Goal: Information Seeking & Learning: Learn about a topic

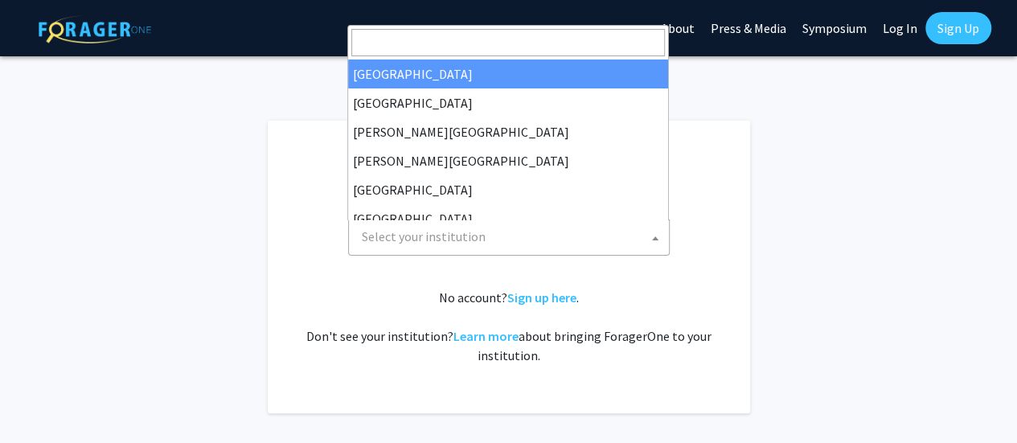
click at [575, 245] on span "Select your institution" at bounding box center [511, 236] width 313 height 33
select select "34"
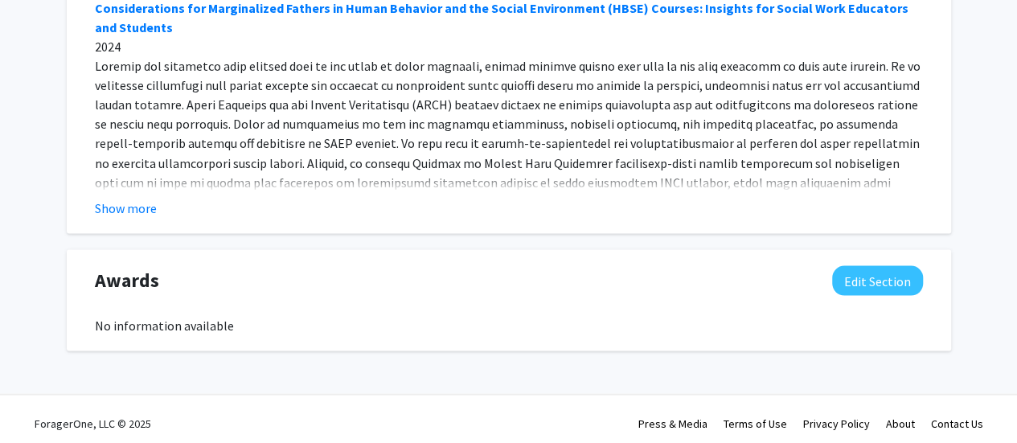
scroll to position [1381, 0]
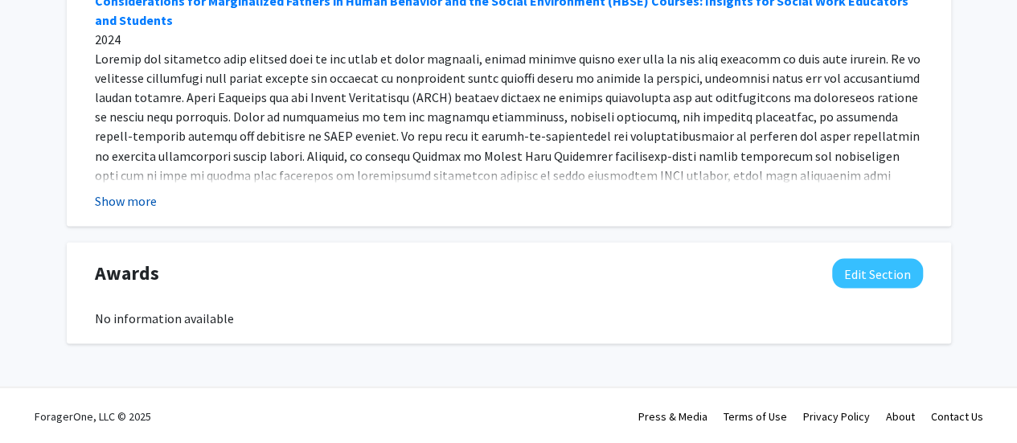
click at [130, 197] on button "Show more" at bounding box center [126, 199] width 62 height 19
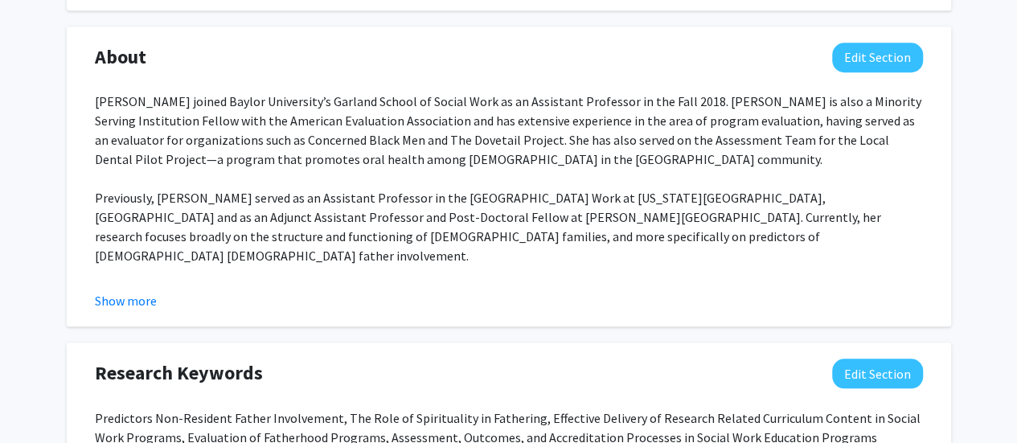
scroll to position [0, 0]
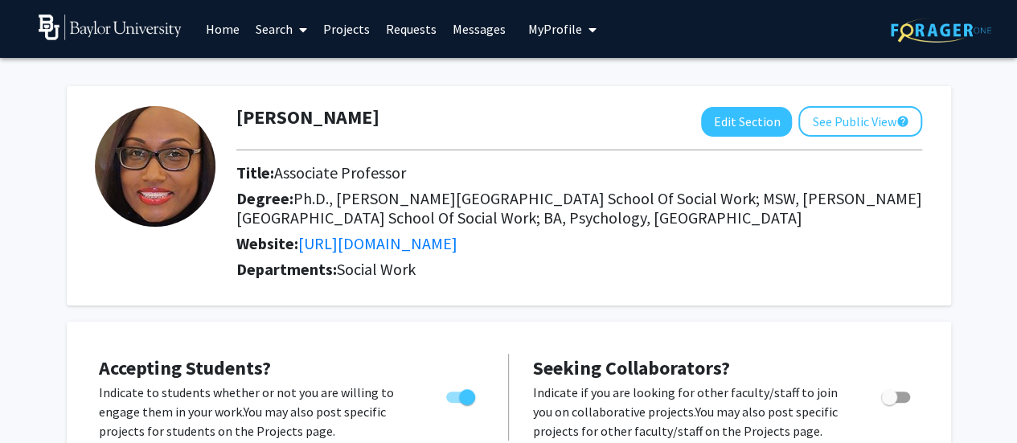
click at [291, 35] on link "Search" at bounding box center [280, 29] width 67 height 56
click at [298, 107] on span "Students" at bounding box center [296, 106] width 98 height 32
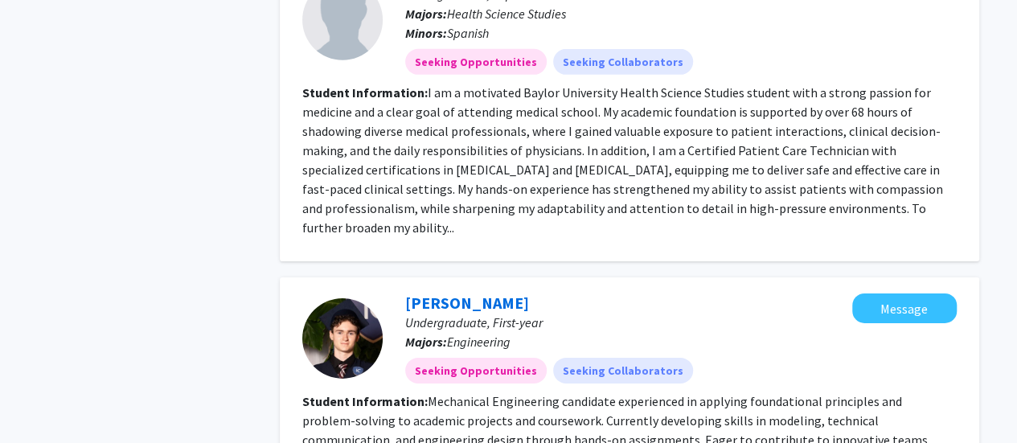
scroll to position [2571, 0]
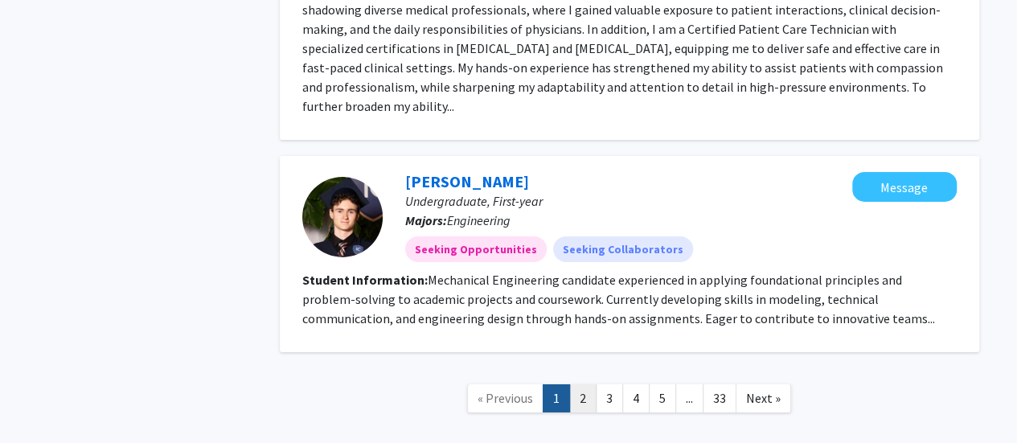
click at [588, 384] on link "2" at bounding box center [582, 398] width 27 height 28
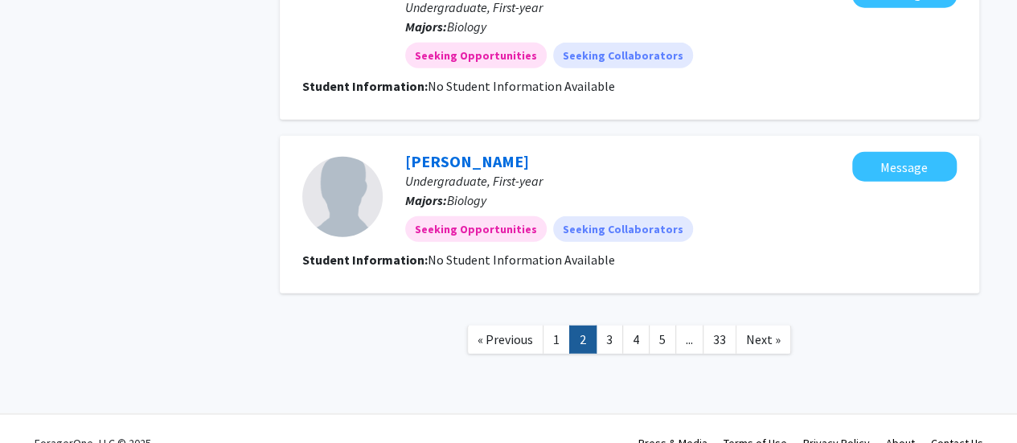
scroll to position [1964, 0]
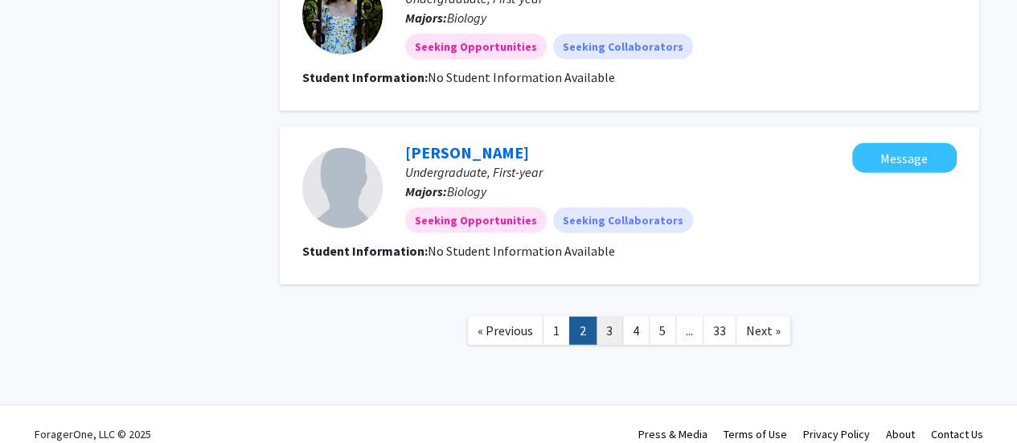
click at [613, 317] on link "3" at bounding box center [608, 331] width 27 height 28
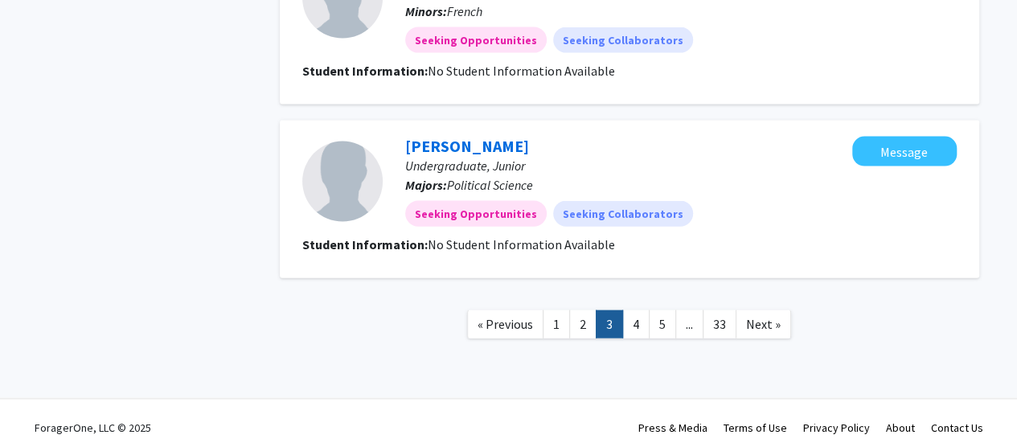
scroll to position [1687, 0]
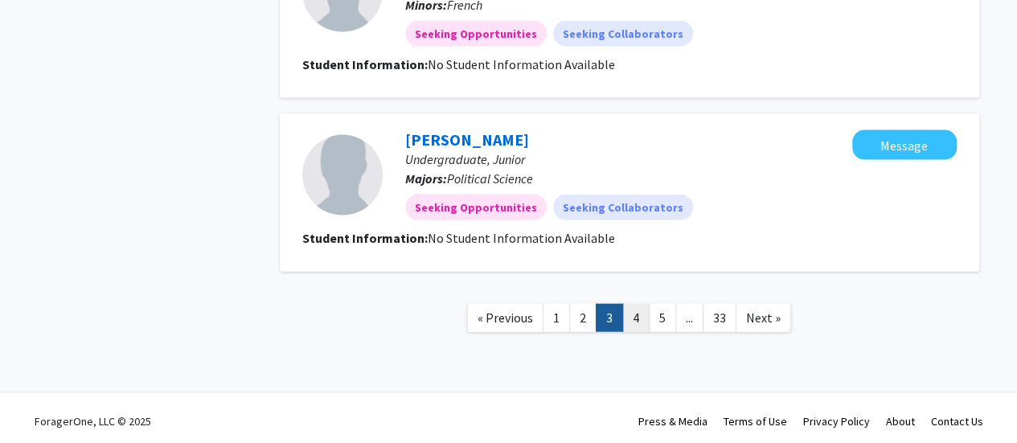
click at [630, 313] on link "4" at bounding box center [635, 318] width 27 height 28
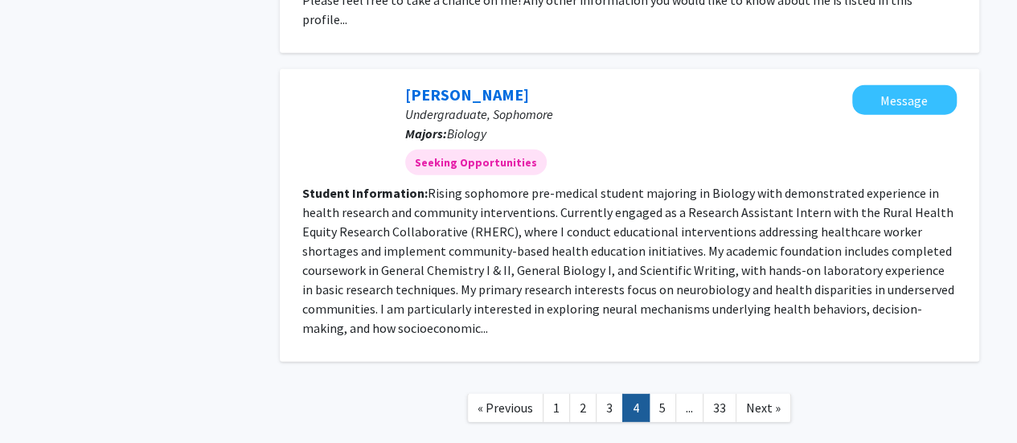
scroll to position [2215, 0]
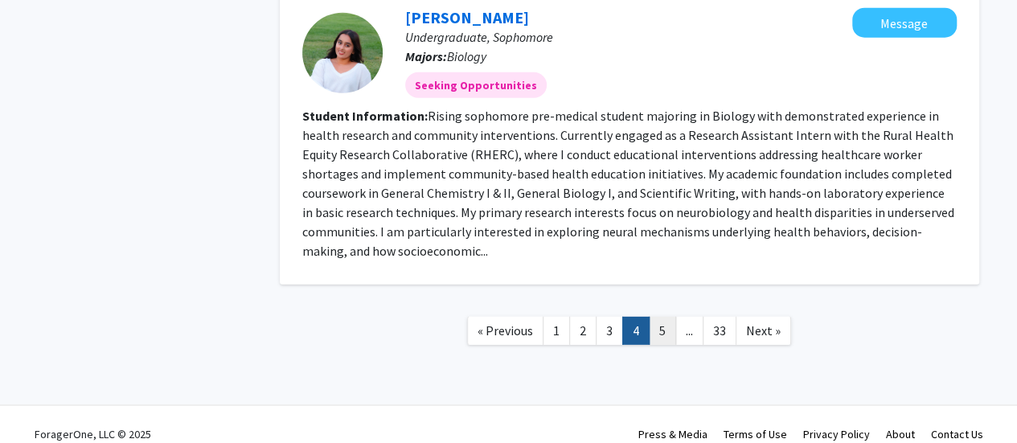
click at [659, 317] on link "5" at bounding box center [661, 331] width 27 height 28
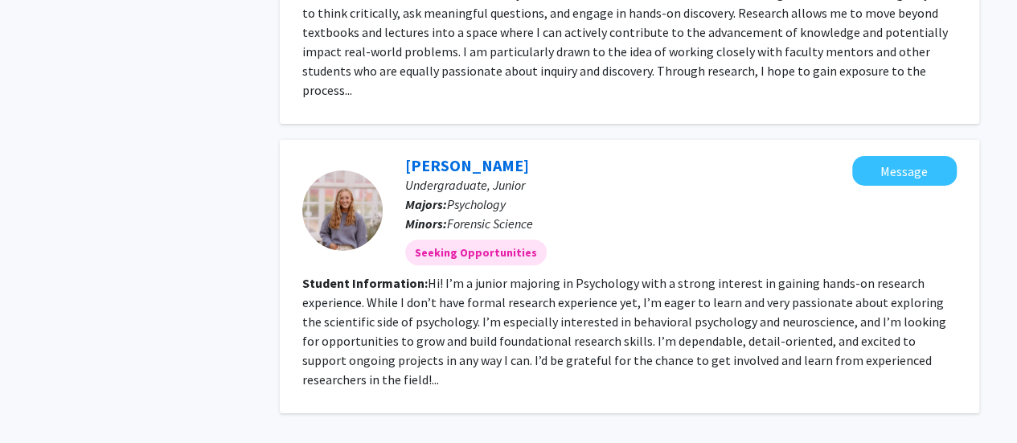
scroll to position [2639, 0]
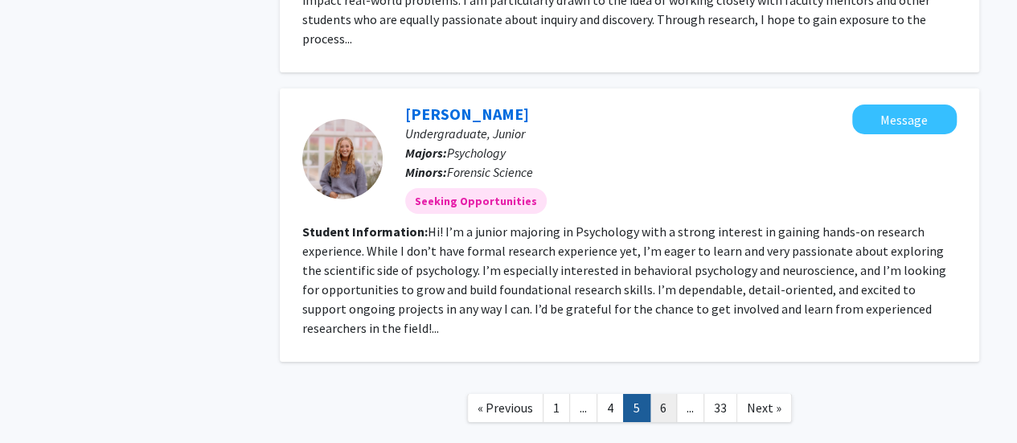
click at [656, 394] on link "6" at bounding box center [662, 408] width 27 height 28
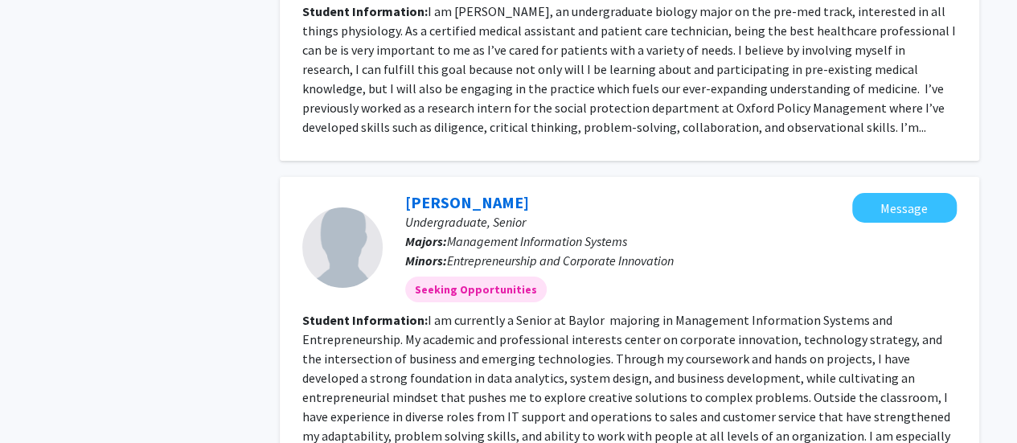
scroll to position [2812, 0]
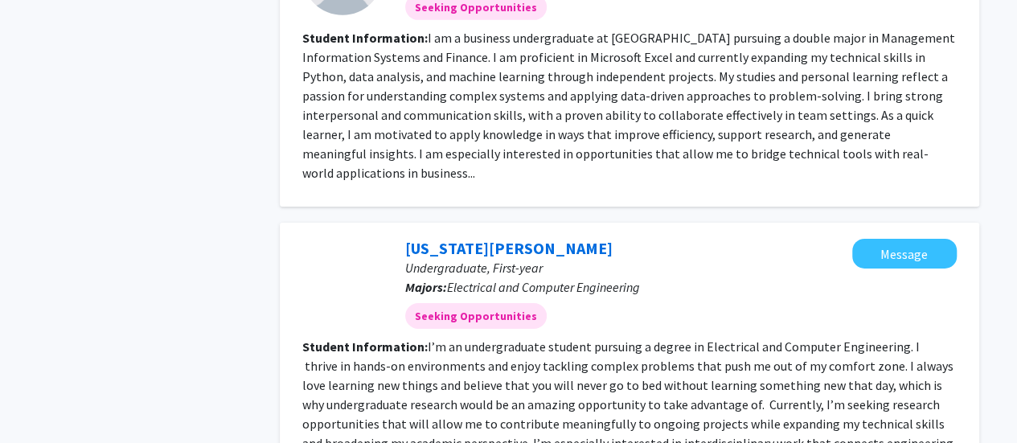
scroll to position [2755, 0]
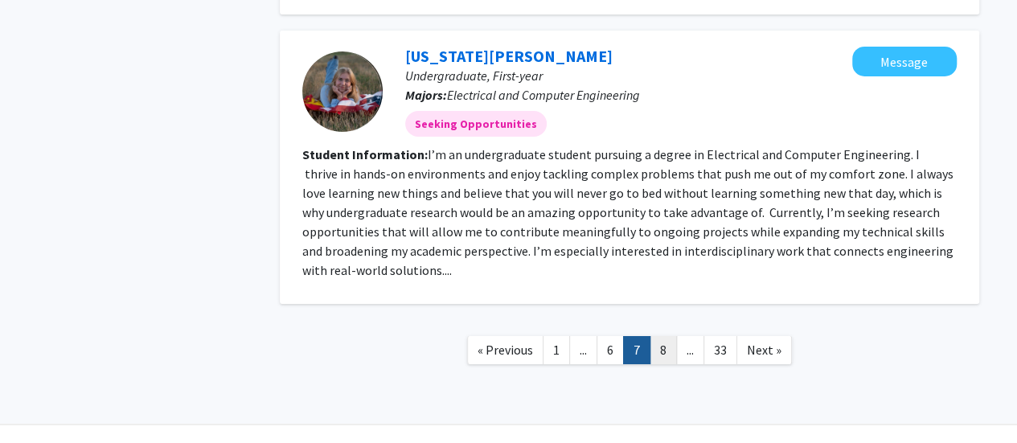
click at [662, 336] on link "8" at bounding box center [662, 350] width 27 height 28
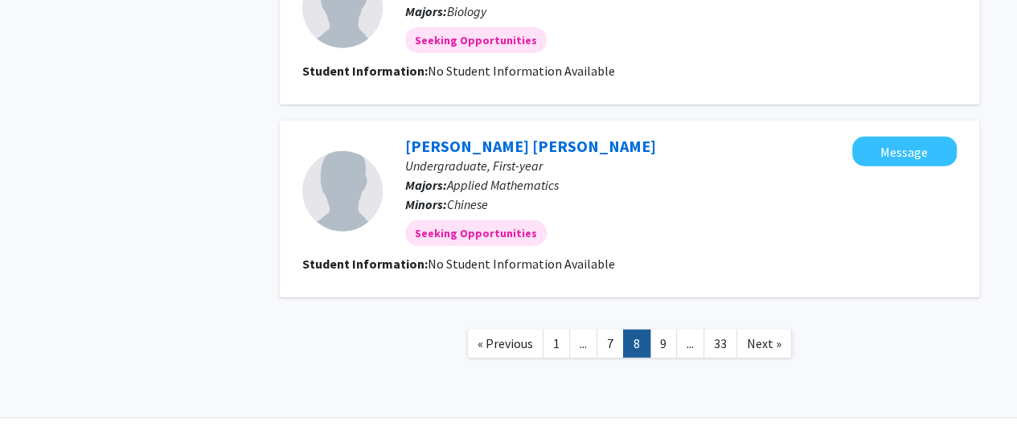
scroll to position [1964, 0]
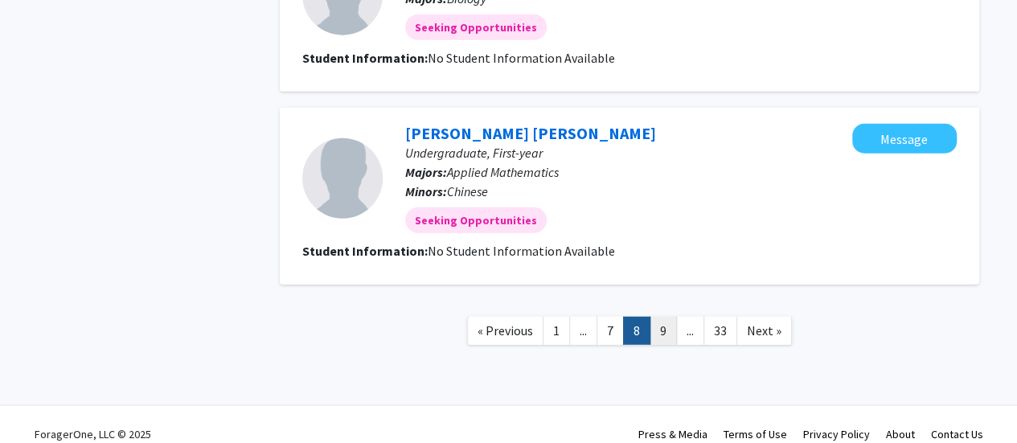
click at [663, 317] on link "9" at bounding box center [662, 331] width 27 height 28
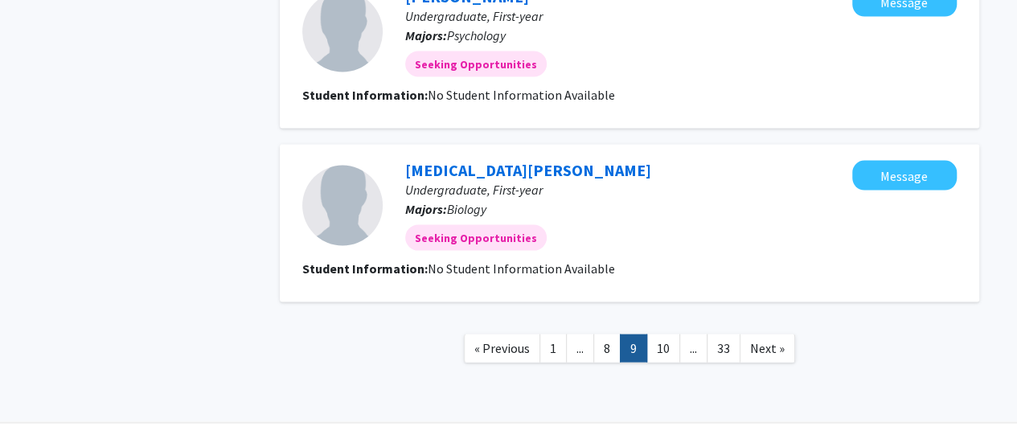
scroll to position [1607, 0]
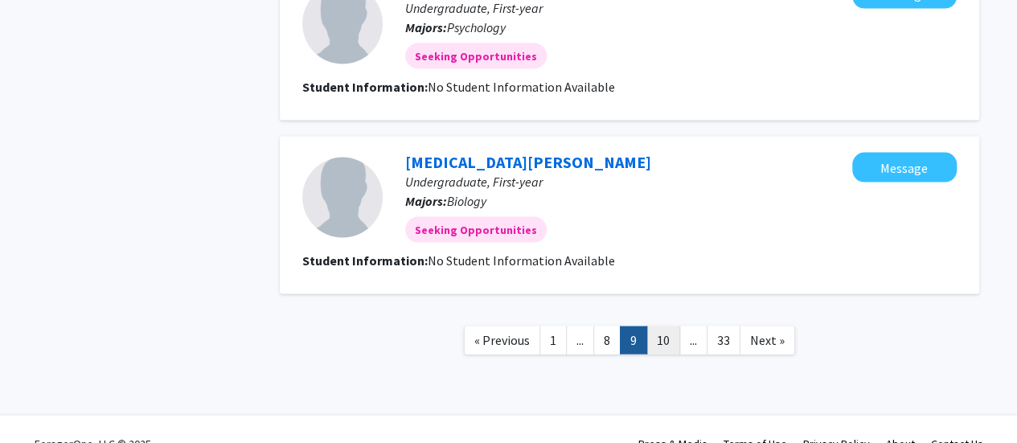
click at [665, 350] on link "10" at bounding box center [663, 340] width 34 height 28
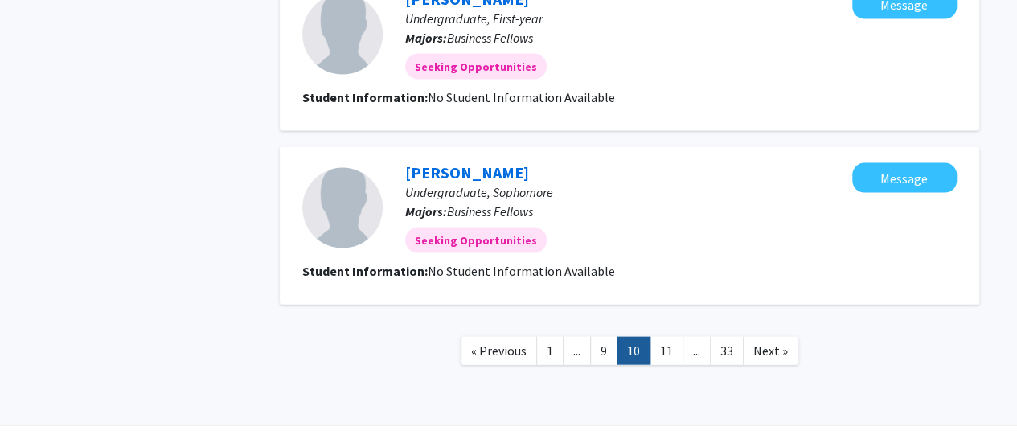
scroll to position [1655, 0]
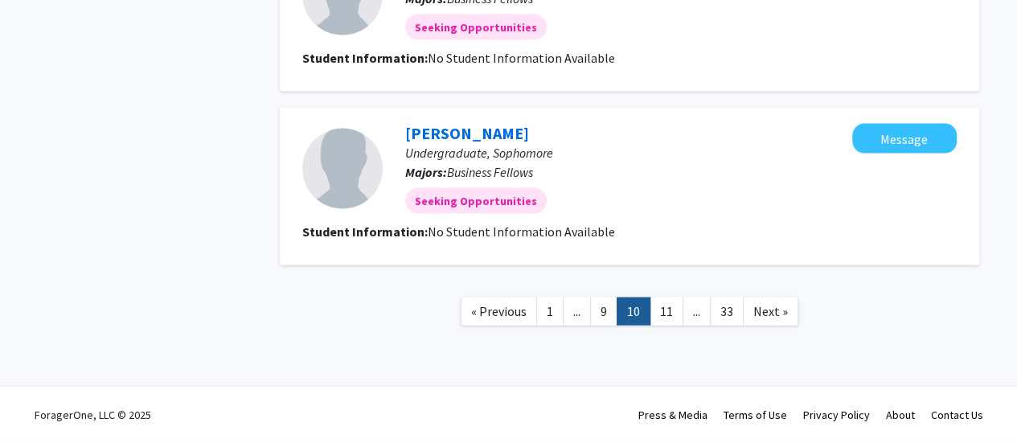
click at [673, 310] on link "11" at bounding box center [666, 311] width 34 height 28
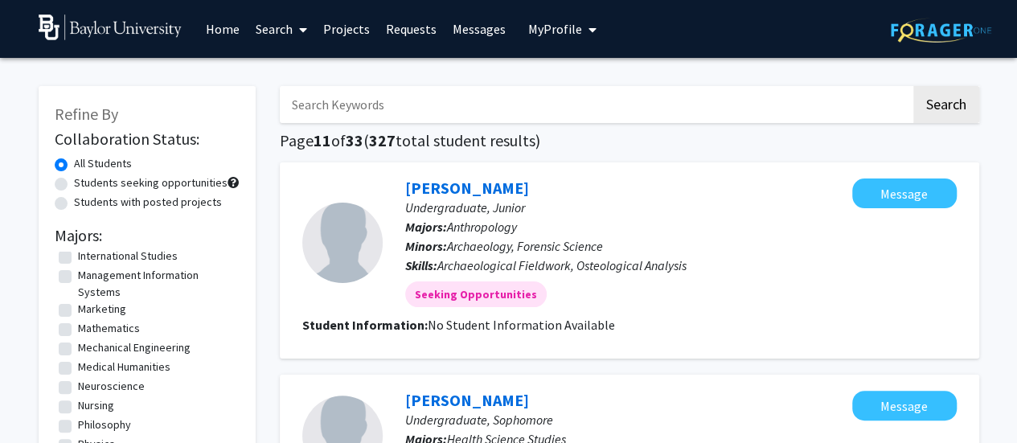
click at [74, 184] on label "Students seeking opportunities" at bounding box center [150, 182] width 153 height 17
click at [74, 184] on input "Students seeking opportunities" at bounding box center [79, 179] width 10 height 10
radio input "true"
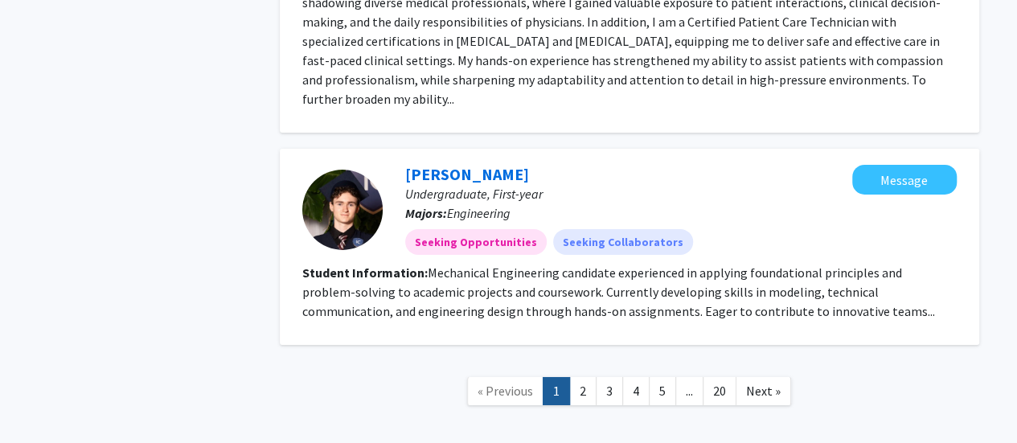
scroll to position [2581, 0]
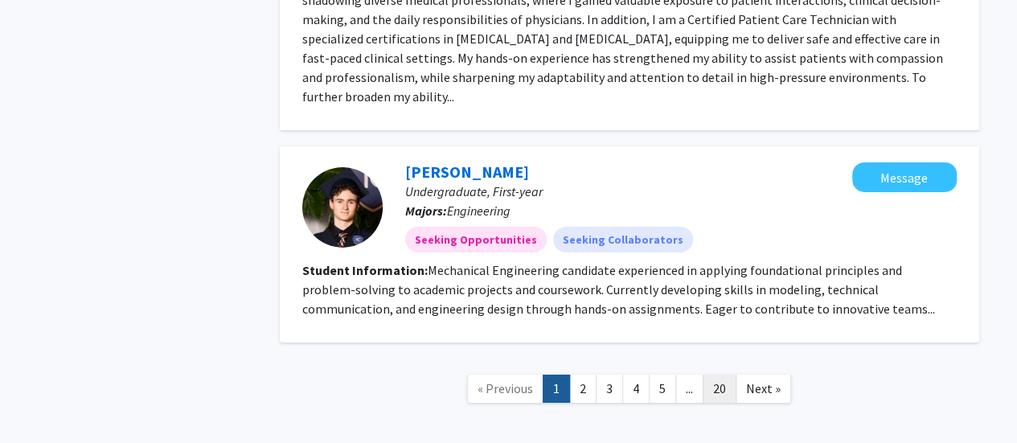
click at [718, 374] on link "20" at bounding box center [719, 388] width 34 height 28
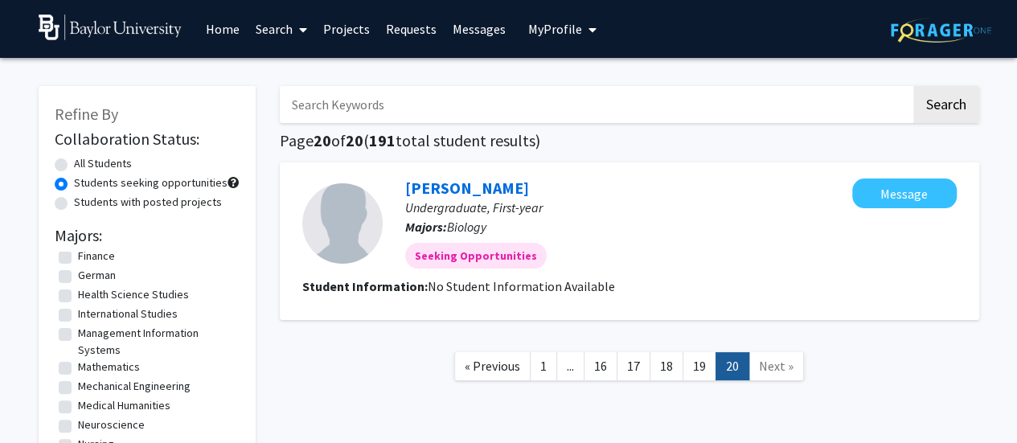
click at [767, 367] on span "Next »" at bounding box center [776, 366] width 35 height 16
click at [501, 367] on span "« Previous" at bounding box center [491, 366] width 55 height 16
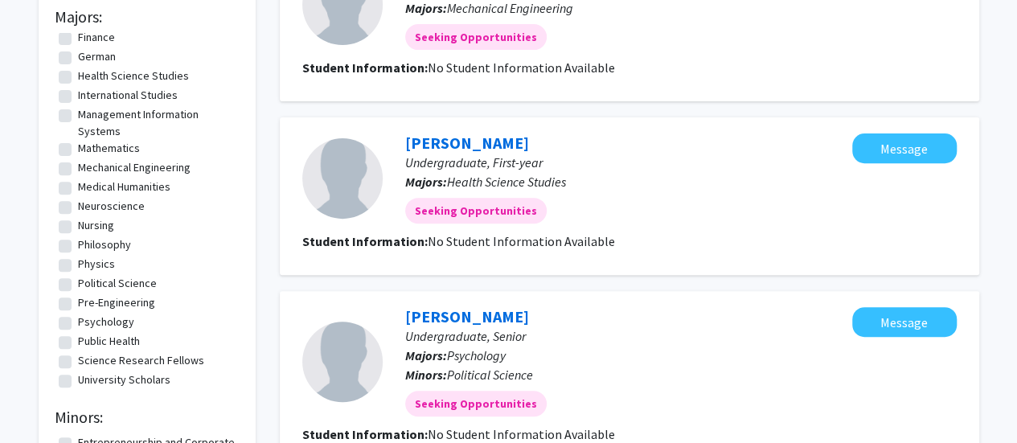
scroll to position [321, 0]
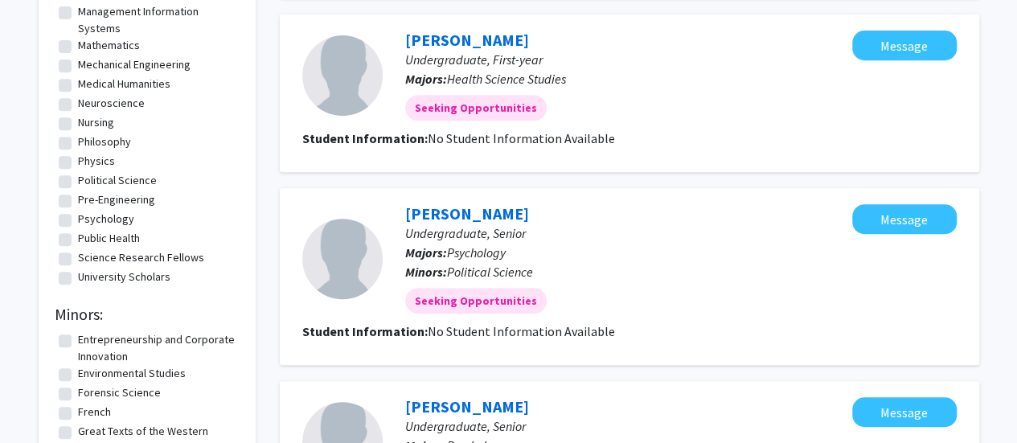
click at [78, 219] on label "Psychology" at bounding box center [106, 219] width 56 height 17
click at [78, 219] on input "Psychology" at bounding box center [83, 216] width 10 height 10
checkbox input "true"
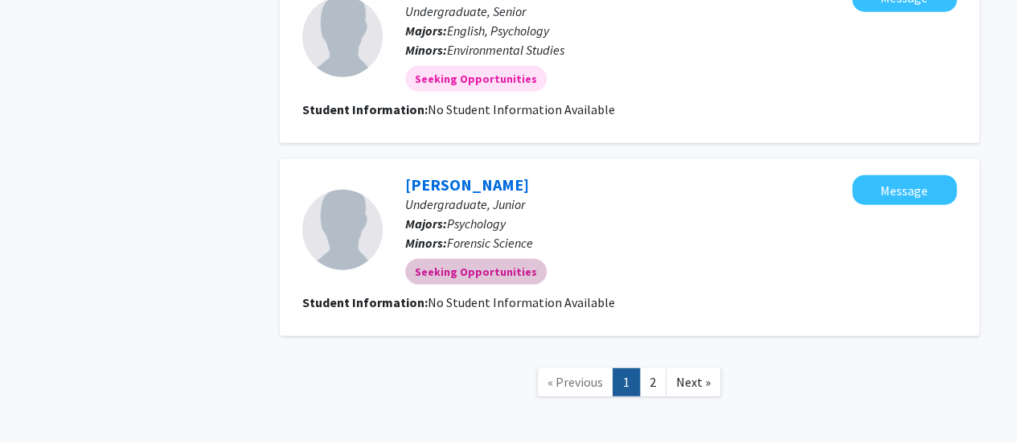
scroll to position [2080, 0]
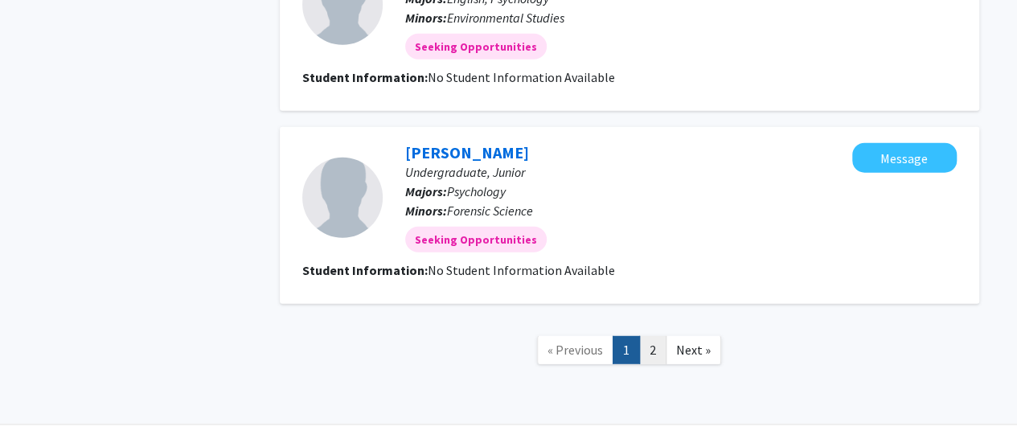
click at [646, 336] on link "2" at bounding box center [652, 350] width 27 height 28
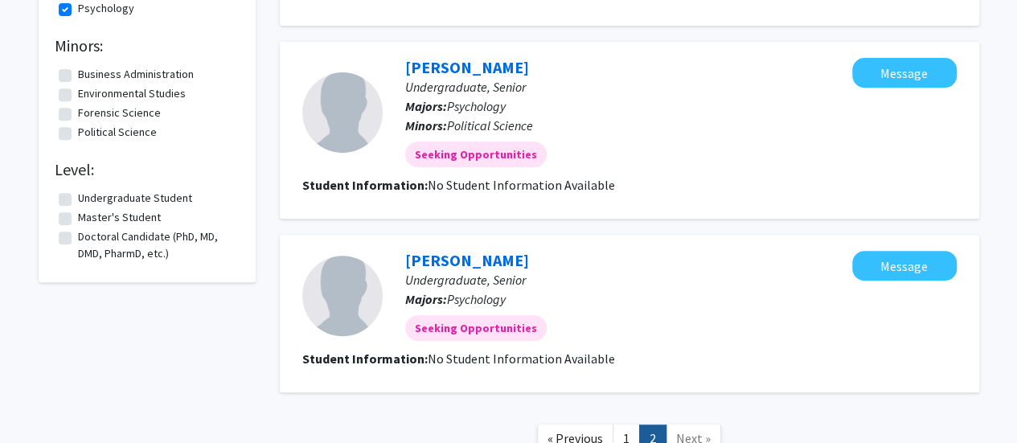
scroll to position [421, 0]
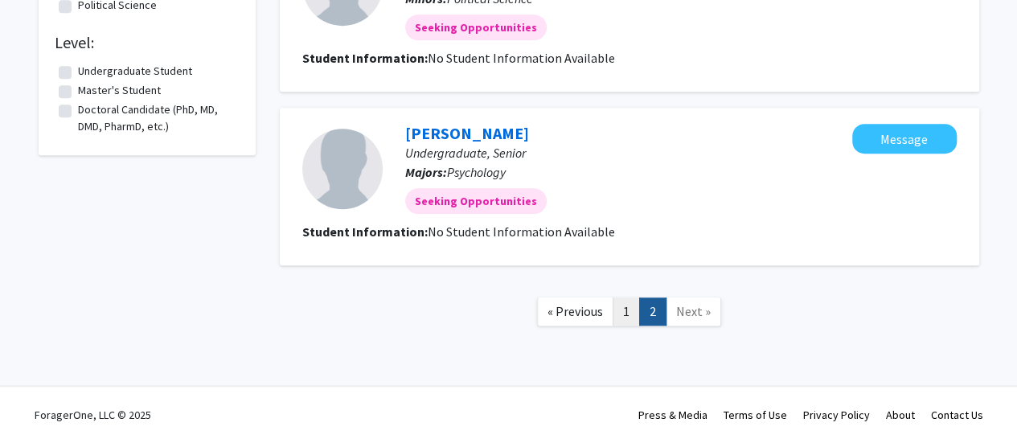
click at [632, 307] on link "1" at bounding box center [625, 311] width 27 height 28
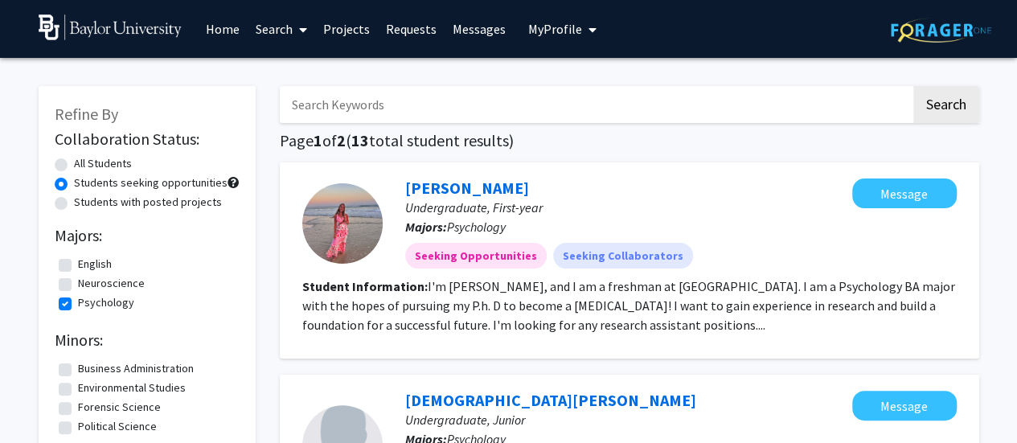
click at [74, 162] on label "All Students" at bounding box center [103, 163] width 58 height 17
click at [74, 162] on input "All Students" at bounding box center [79, 160] width 10 height 10
radio input "true"
click at [226, 28] on link "Home" at bounding box center [223, 29] width 50 height 56
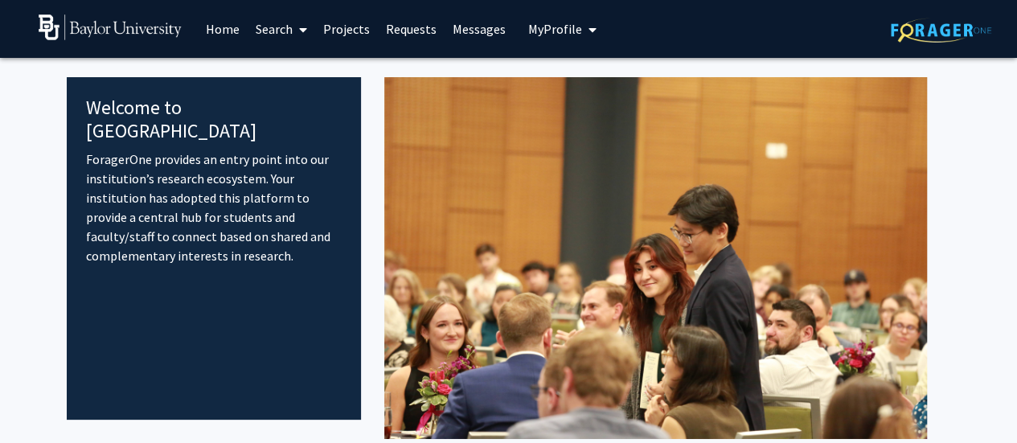
click at [358, 31] on link "Projects" at bounding box center [346, 29] width 63 height 56
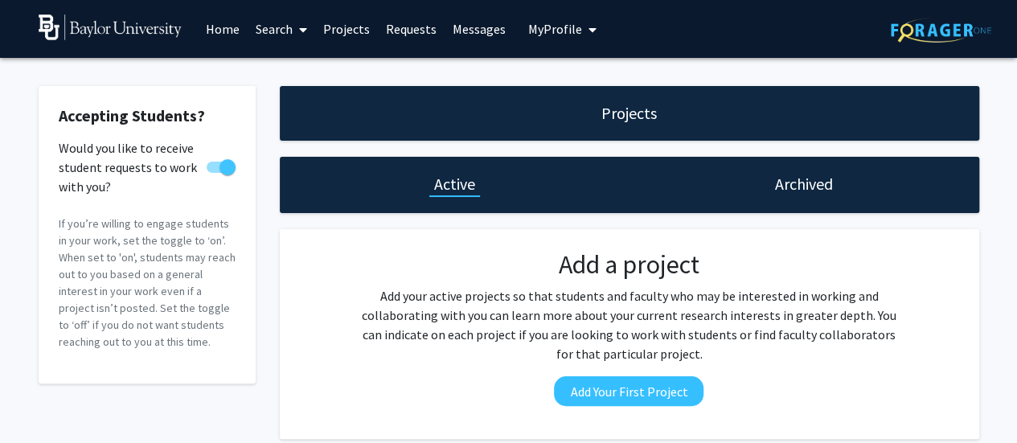
click at [554, 23] on span "My Profile" at bounding box center [555, 29] width 54 height 16
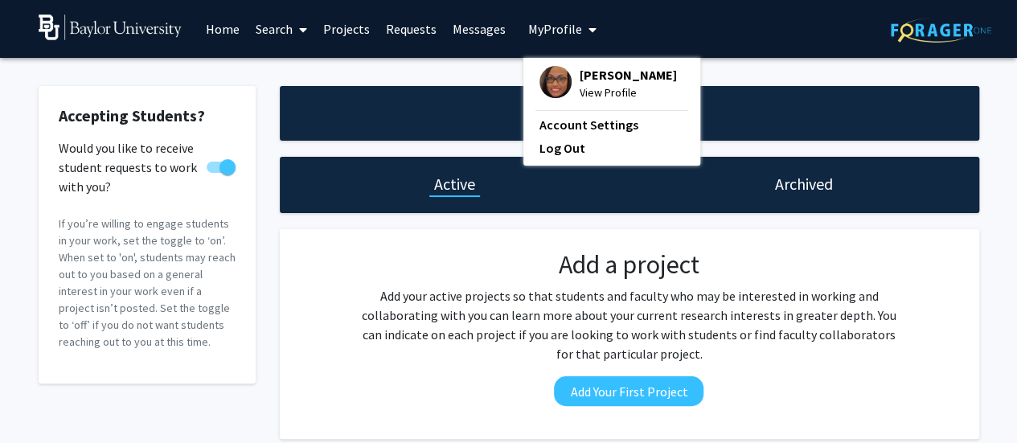
click at [604, 78] on span "Brianna Lemmons" at bounding box center [627, 75] width 97 height 18
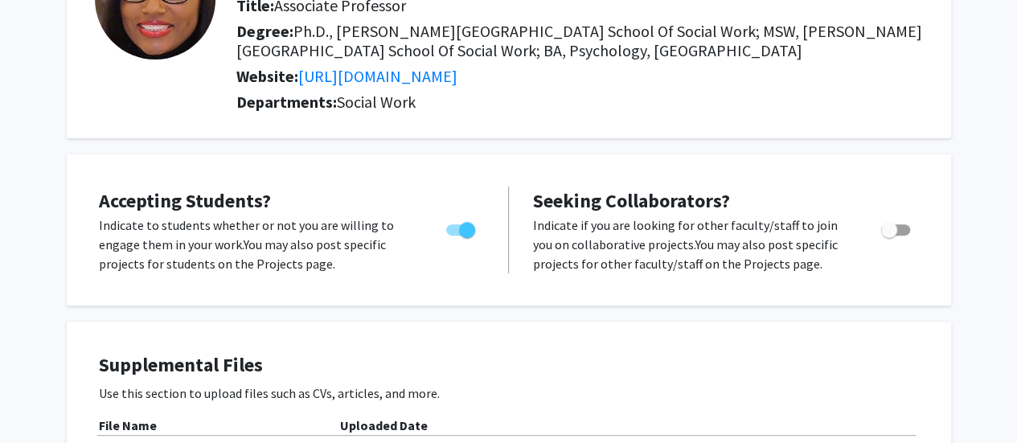
scroll to position [161, 0]
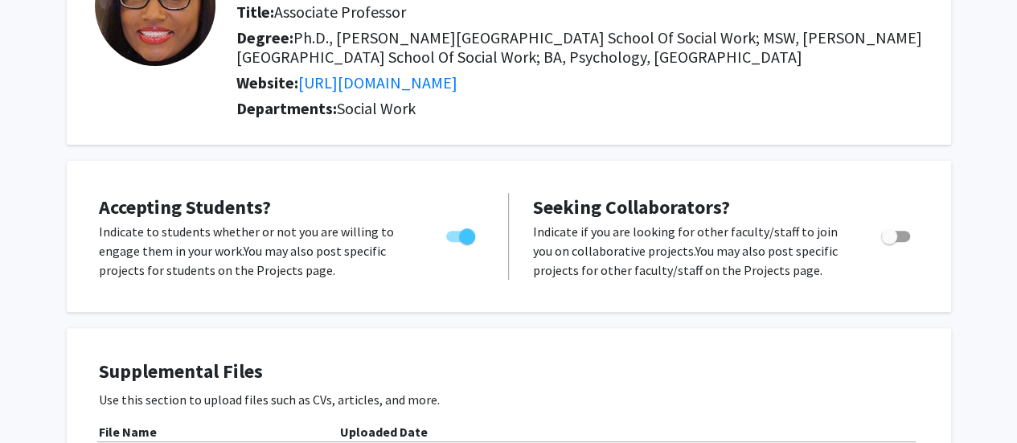
click at [882, 234] on span "Toggle" at bounding box center [889, 236] width 16 height 16
click at [888, 242] on input "Toggle" at bounding box center [888, 242] width 1 height 1
checkbox input "true"
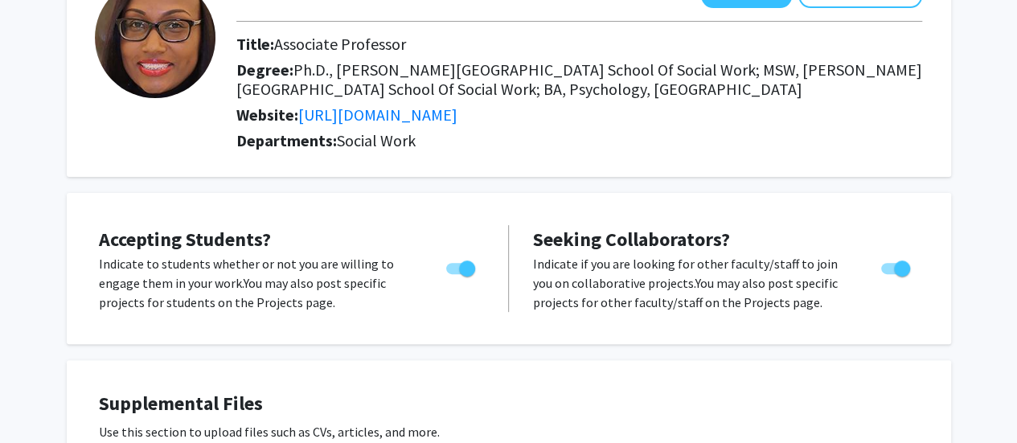
scroll to position [0, 0]
